Goal: Information Seeking & Learning: Learn about a topic

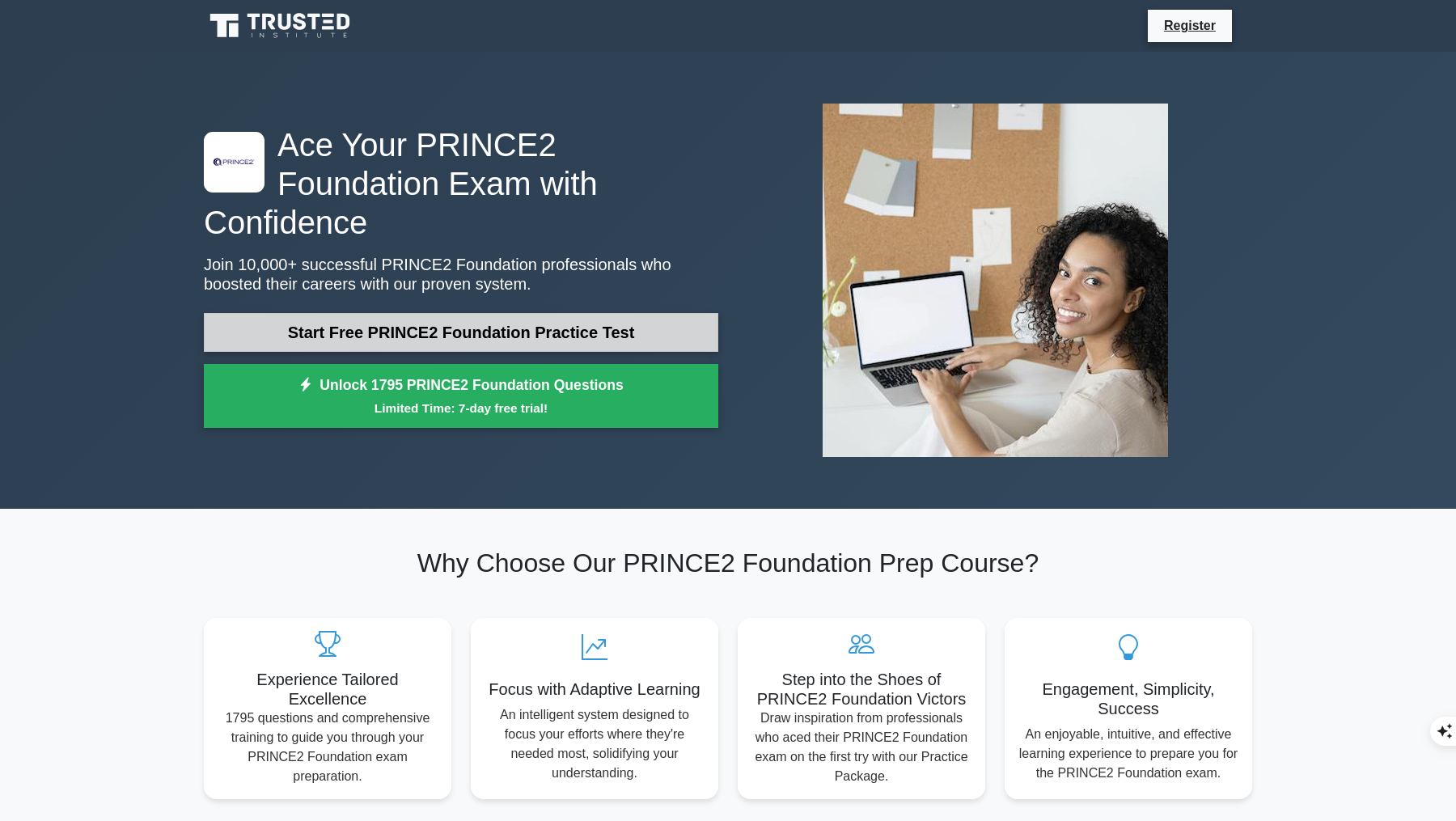
click at [416, 313] on link "Start Free PRINCE2 Foundation Practice Test" at bounding box center [461, 333] width 514 height 39
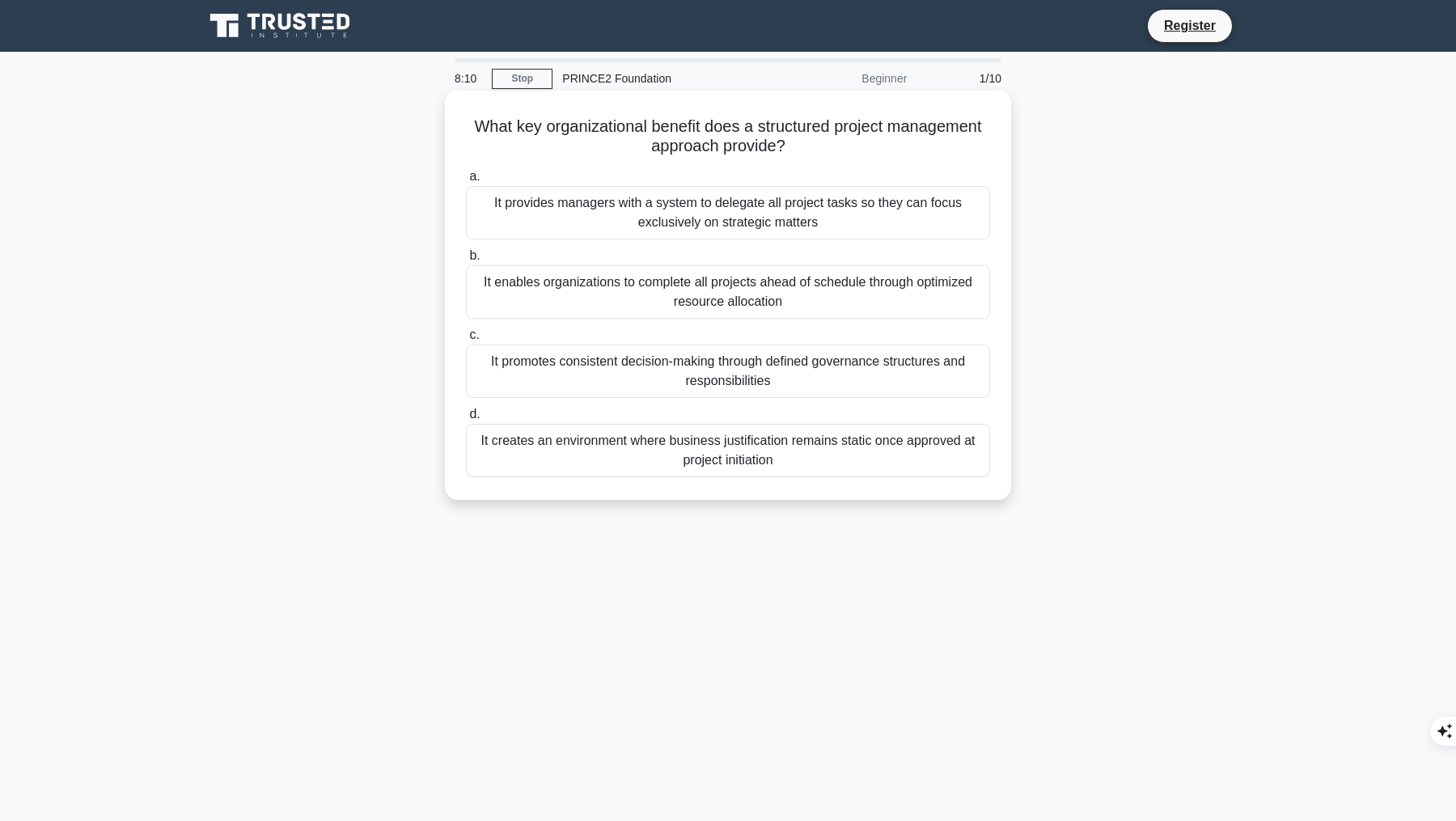
click at [501, 291] on div "It enables organizations to complete all projects ahead of schedule through opt…" at bounding box center [728, 292] width 524 height 54
click at [466, 261] on input "b. It enables organizations to complete all projects ahead of schedule through …" at bounding box center [466, 255] width 0 height 11
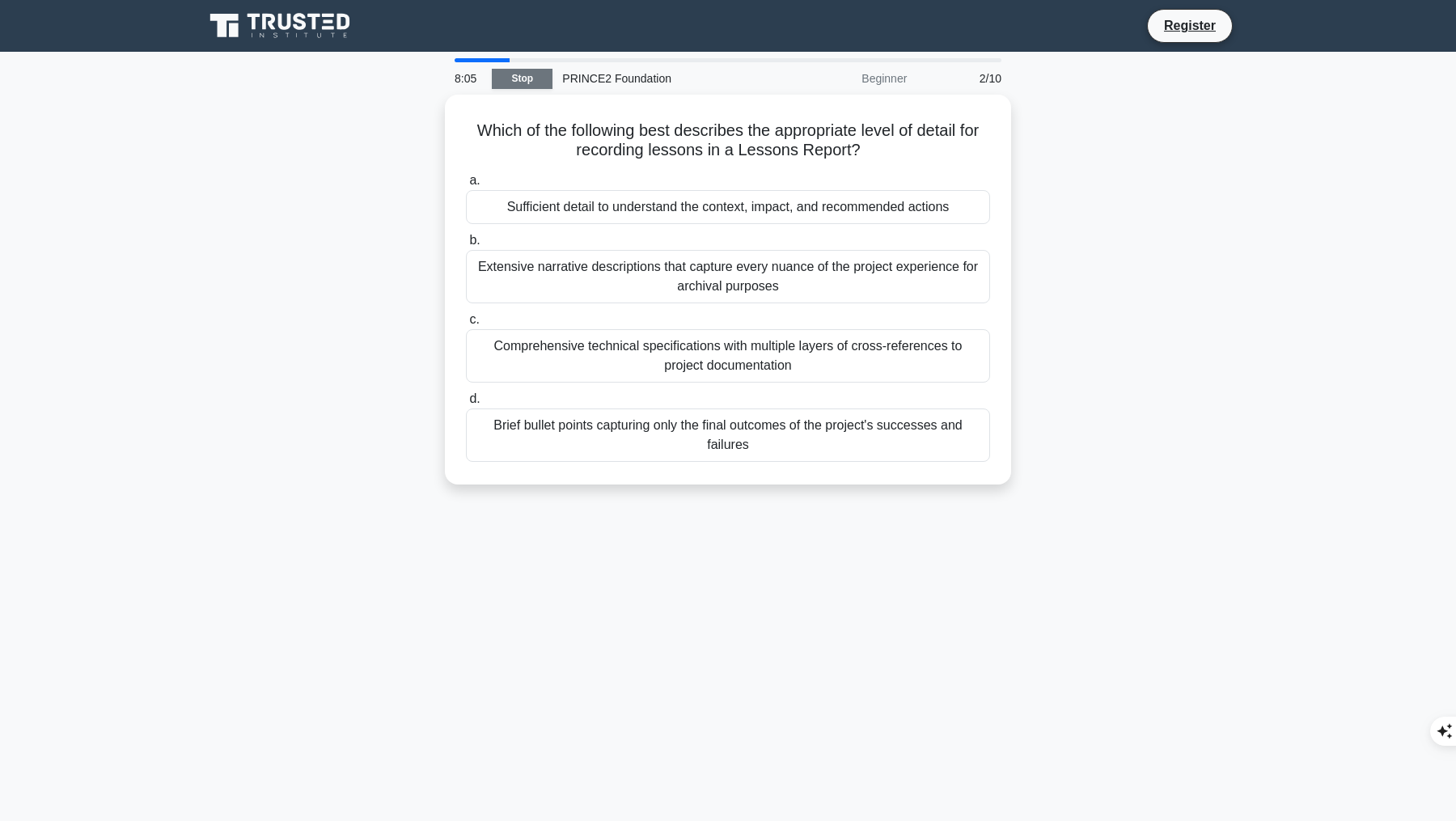
click at [515, 77] on link "Stop" at bounding box center [521, 79] width 61 height 20
